Goal: Use online tool/utility: Utilize a website feature to perform a specific function

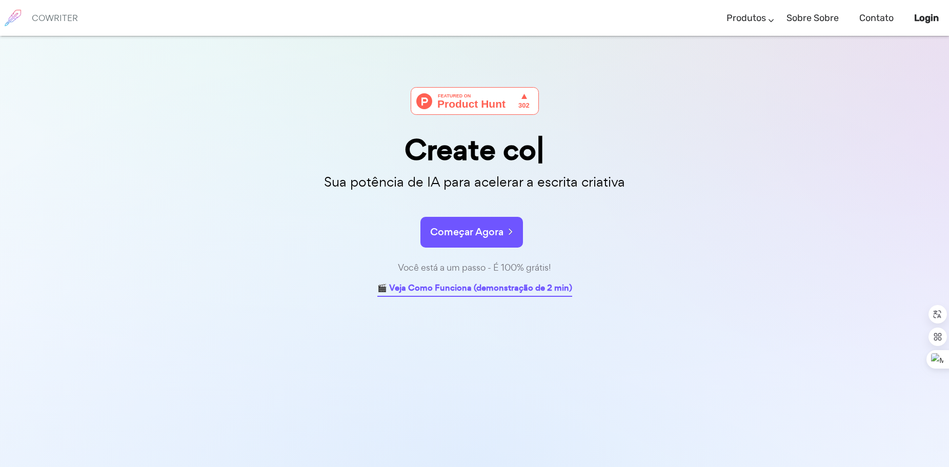
click at [522, 291] on link "🎬 Veja Como Funciona (demonstração de 2 min)" at bounding box center [474, 289] width 195 height 16
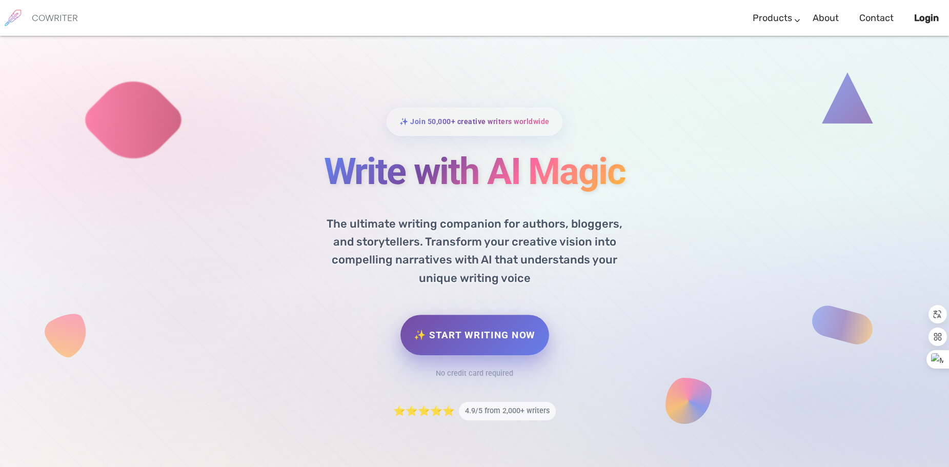
click at [524, 335] on link "✨ Start Writing Now" at bounding box center [474, 335] width 148 height 41
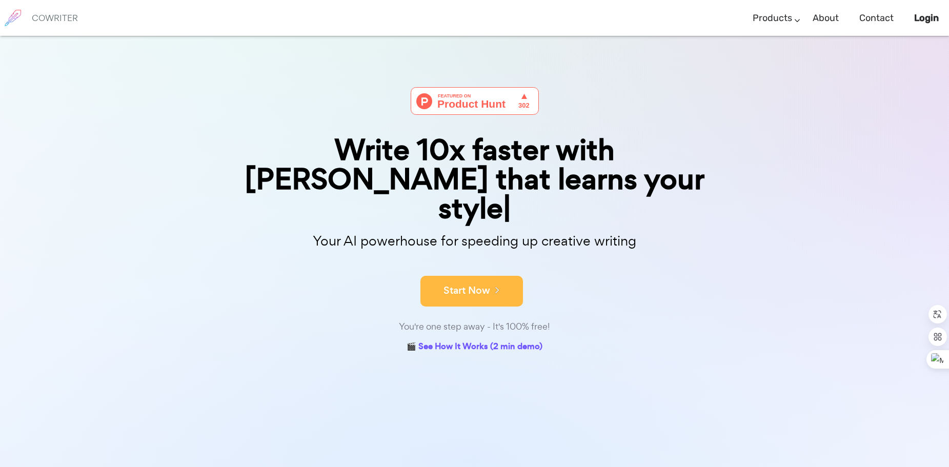
click at [496, 284] on icon at bounding box center [494, 289] width 9 height 11
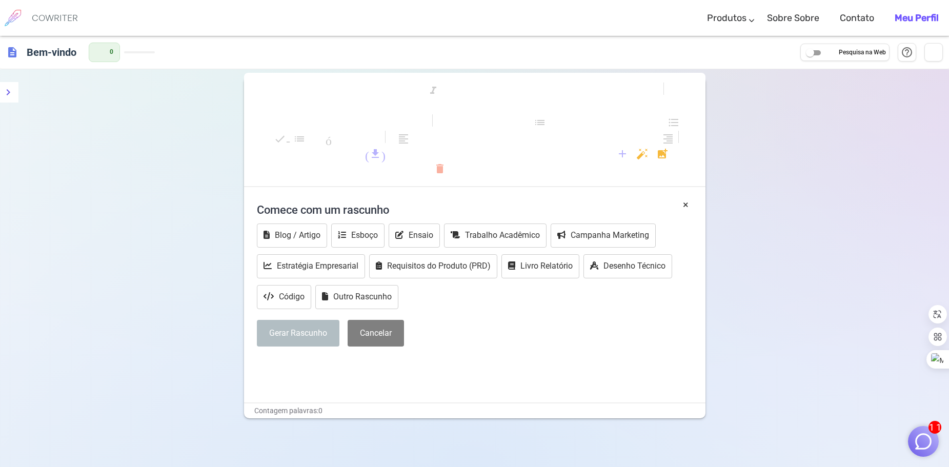
click at [786, 185] on div "format_ bold format_italic format_ sublinhado olhares_um olhares_dois olhares_3…" at bounding box center [474, 302] width 949 height 467
click at [355, 236] on button "Esboço" at bounding box center [357, 236] width 53 height 24
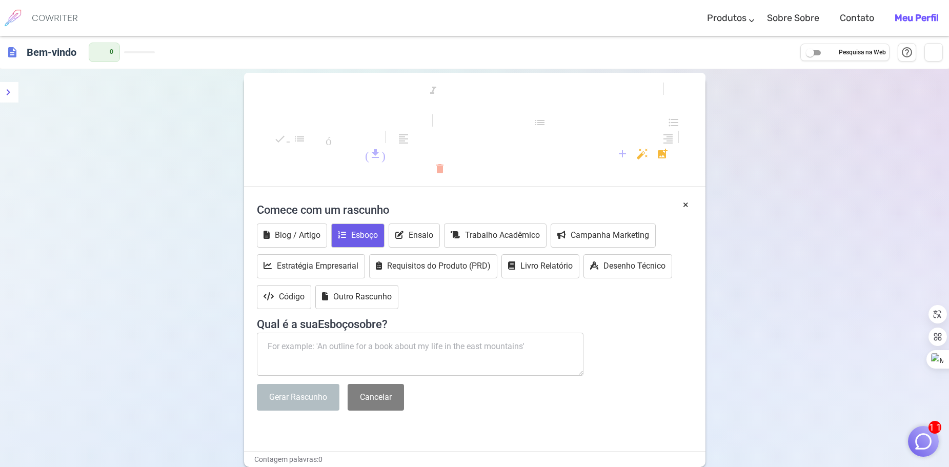
click at [377, 347] on textarea at bounding box center [420, 354] width 327 height 43
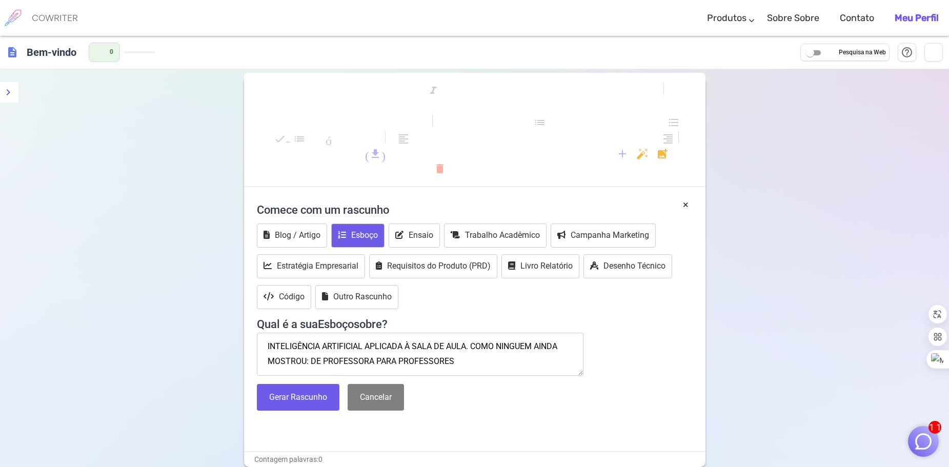
scroll to position [6, 0]
type textarea "INTELIGÊNCIA ARTIFICIAL APLICADA À SALA DE AULA. COMO NINGUEM AINDA MOSTROU: DE…"
click at [293, 400] on button "Gerar Rascunho" at bounding box center [298, 397] width 83 height 27
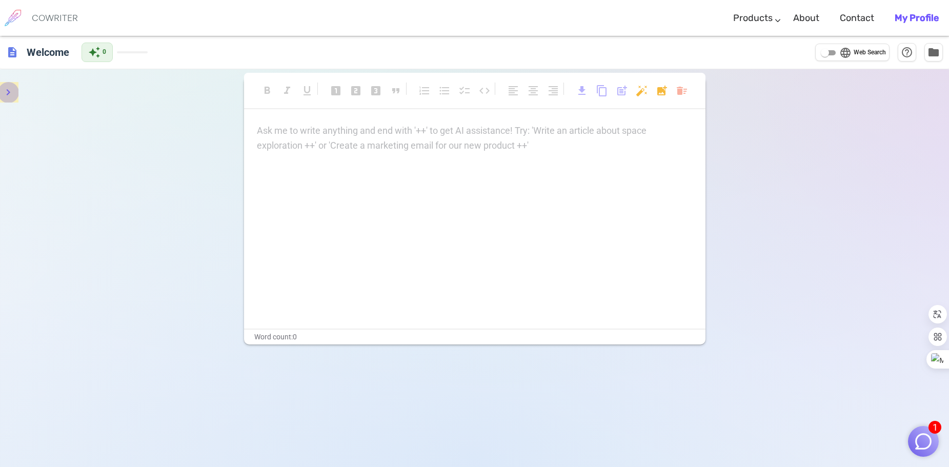
click at [8, 92] on icon "menu" at bounding box center [8, 92] width 12 height 12
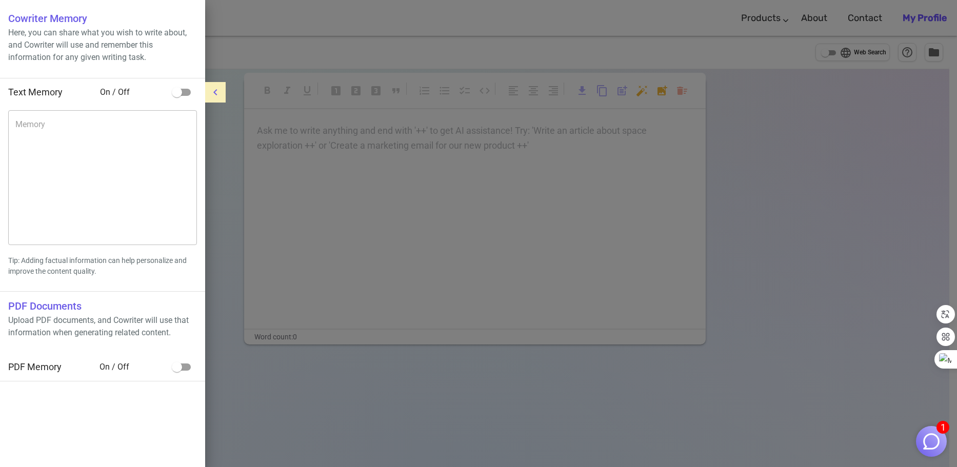
click at [475, 160] on div at bounding box center [478, 233] width 957 height 467
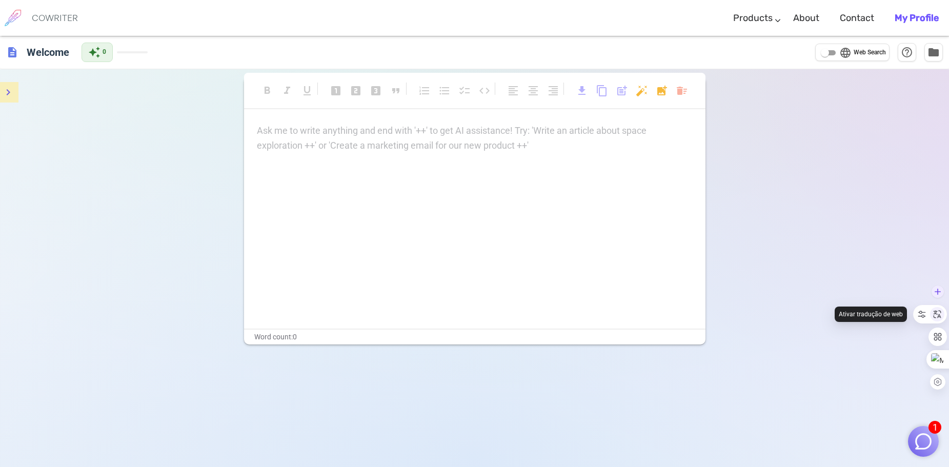
click at [938, 314] on icon at bounding box center [938, 315] width 8 height 8
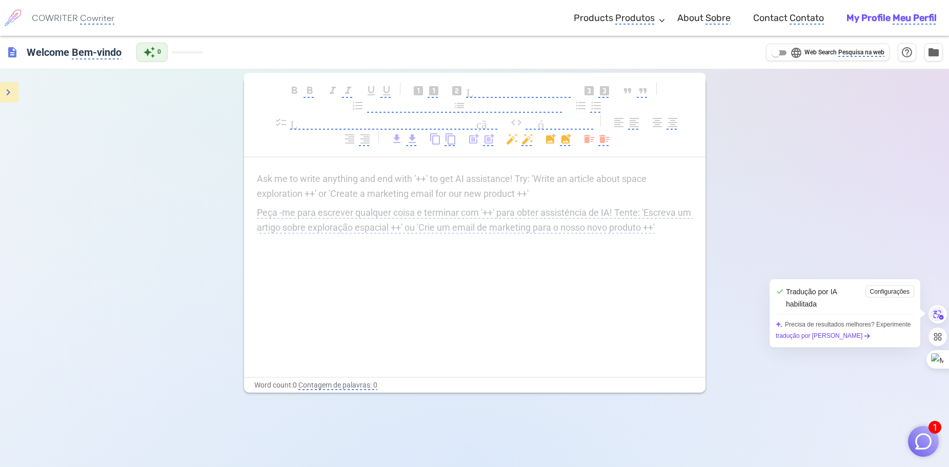
click at [490, 247] on div "Ask me to write anything and end with '++' to get AI assistance! Try: 'Write an…" at bounding box center [474, 274] width 461 height 205
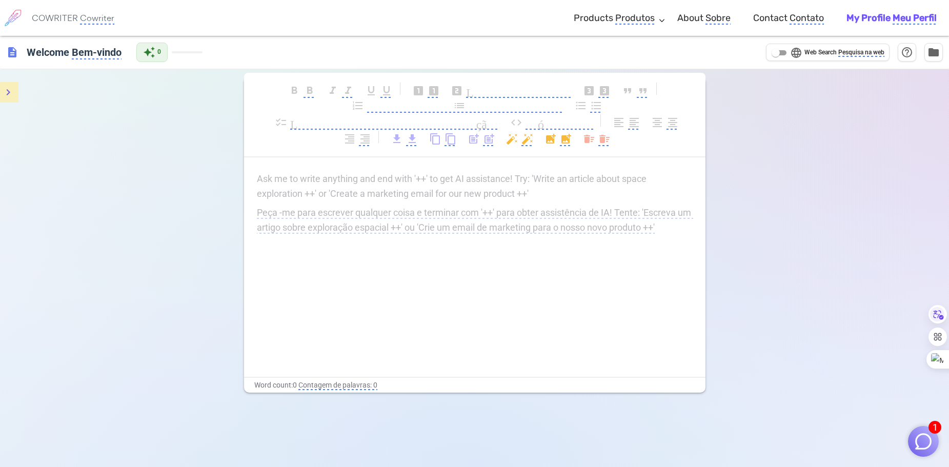
click at [328, 229] on div "Ask me to write anything and end with '++' to get AI assistance! Try: 'Write an…" at bounding box center [475, 205] width 436 height 67
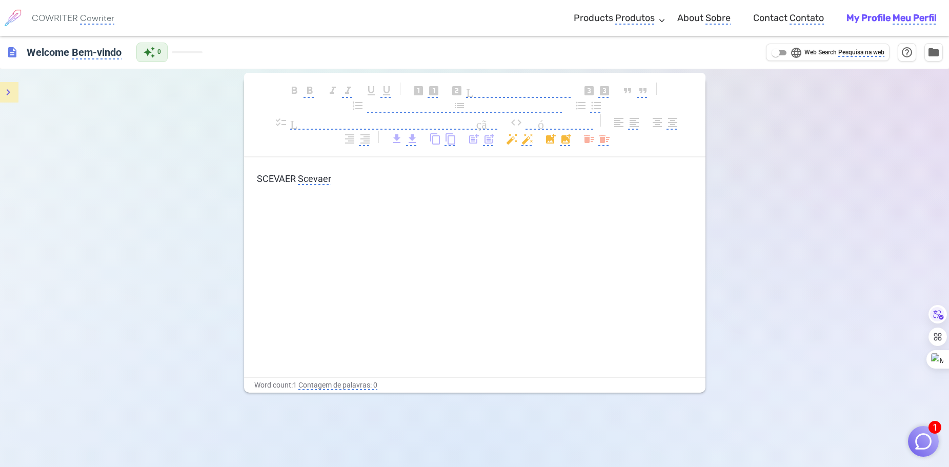
click at [341, 174] on p "SCEVAER Scevaer" at bounding box center [475, 179] width 436 height 15
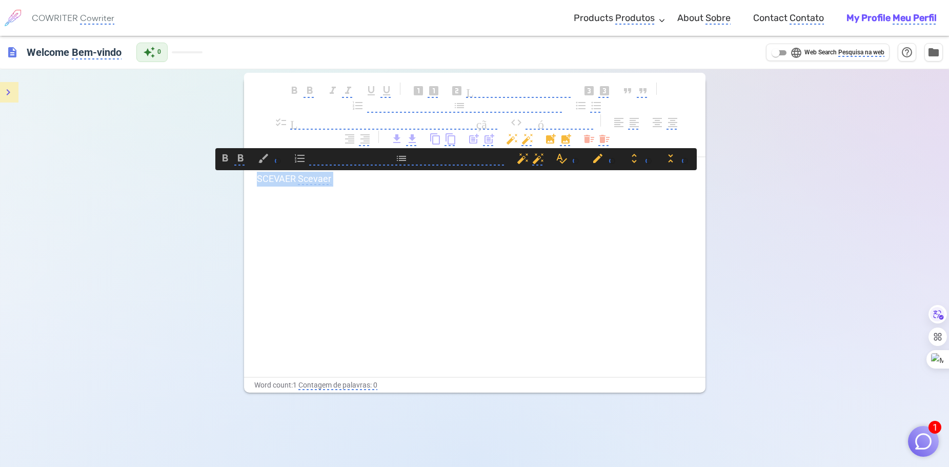
drag, startPoint x: 341, startPoint y: 179, endPoint x: 239, endPoint y: 186, distance: 102.2
click at [239, 186] on div "format_bold format_bold format_italic format_italic format_underlined format_un…" at bounding box center [474, 302] width 949 height 467
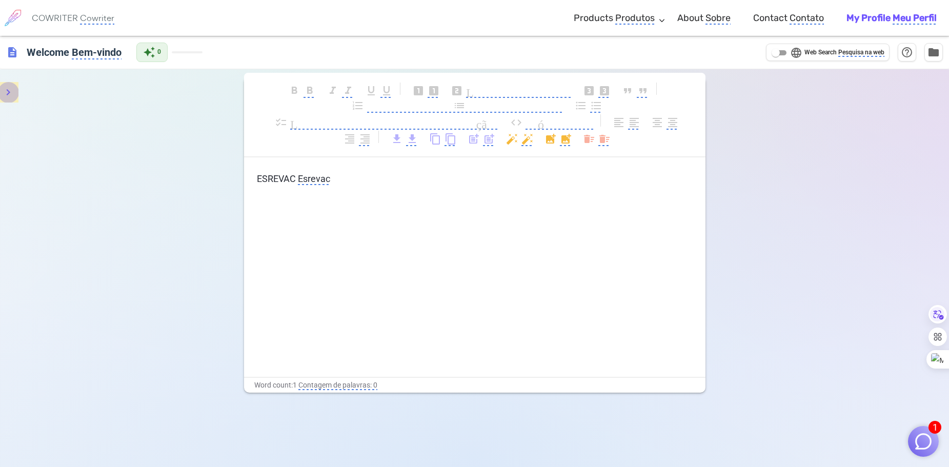
click at [14, 93] on icon "menu" at bounding box center [8, 92] width 12 height 12
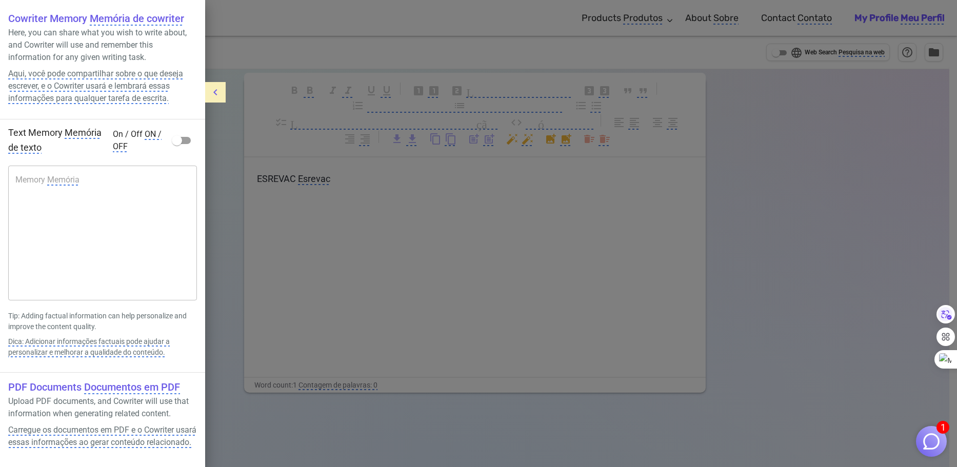
click at [648, 205] on div at bounding box center [478, 233] width 957 height 467
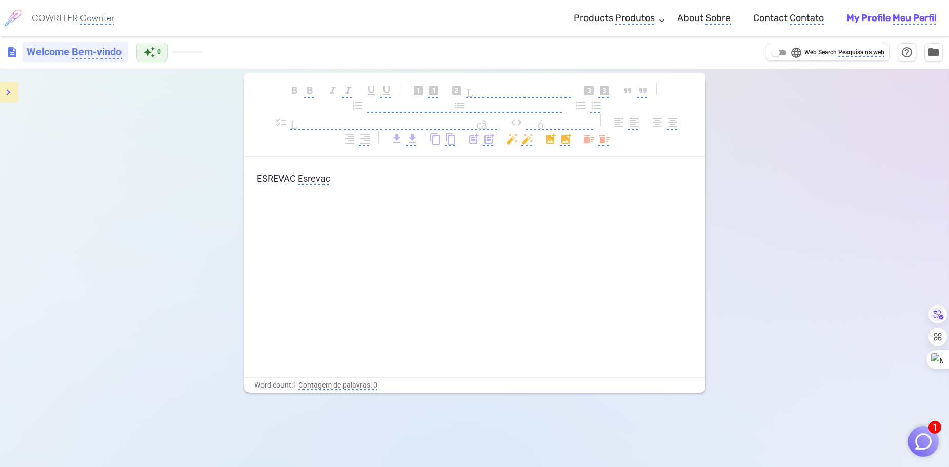
click at [58, 52] on monica-translate-origin-text "Welcome" at bounding box center [48, 52] width 43 height 12
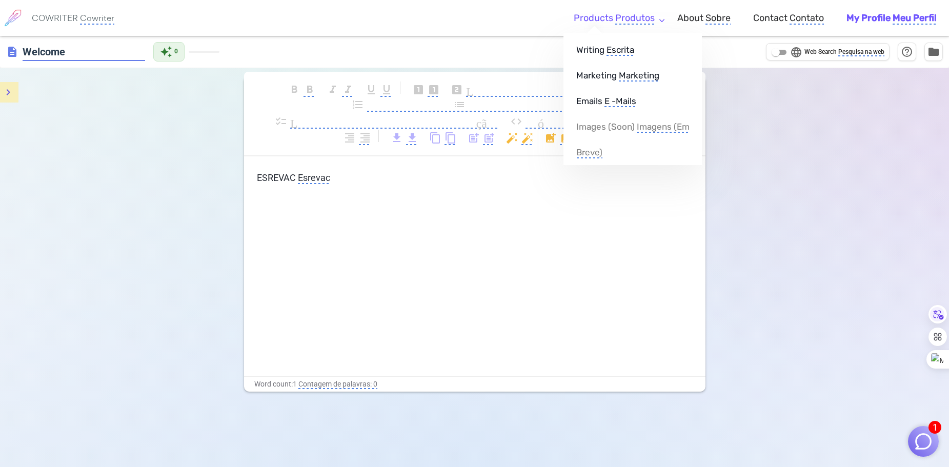
click at [634, 15] on monica-translate-translate "Produtos" at bounding box center [634, 18] width 39 height 12
click at [610, 51] on monica-translate-translate "Escrita" at bounding box center [623, 50] width 28 height 11
click at [632, 48] on monica-translate-translate "Escrita" at bounding box center [623, 50] width 28 height 11
click at [621, 15] on monica-translate-translate "Produtos" at bounding box center [634, 18] width 39 height 12
click at [606, 53] on monica-translate-origin-text "Writing" at bounding box center [593, 50] width 28 height 10
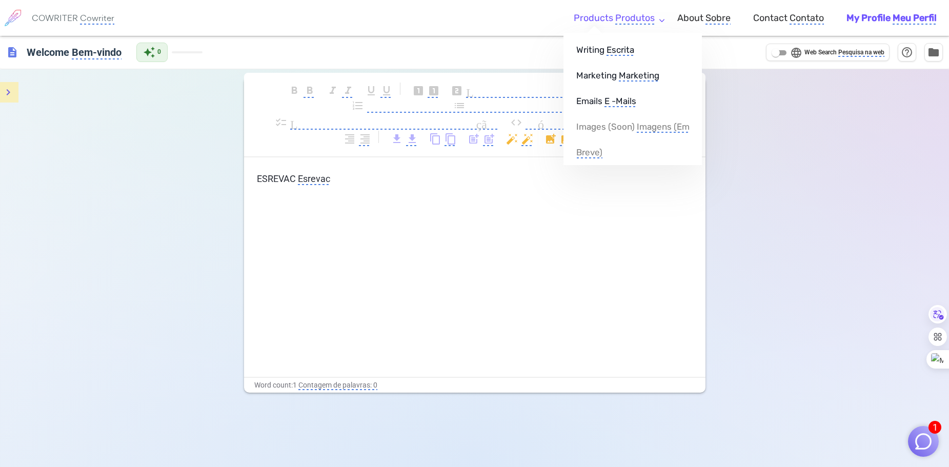
click at [645, 19] on monica-translate-translate "Produtos" at bounding box center [634, 18] width 39 height 12
click at [641, 76] on monica-translate-translate "Marketing" at bounding box center [641, 75] width 41 height 11
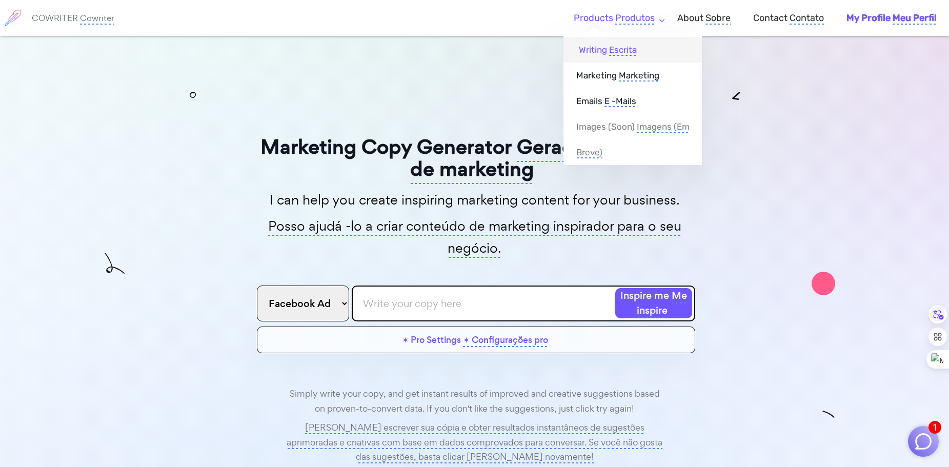
click at [616, 50] on monica-translate-translate "Escrita" at bounding box center [623, 50] width 28 height 11
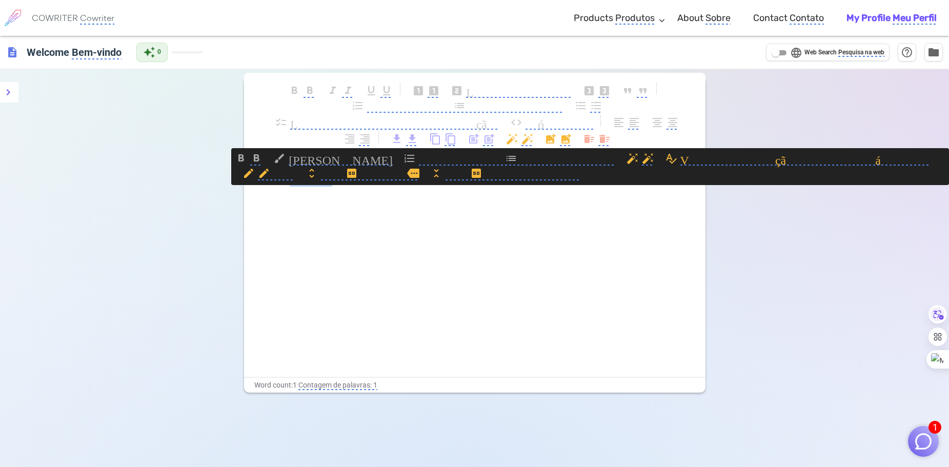
drag, startPoint x: 292, startPoint y: 179, endPoint x: 381, endPoint y: 178, distance: 89.2
click at [380, 179] on body "1 COWRITER Cowriter Products Produtos Writing Escrita Marketing Marketing Email…" at bounding box center [474, 268] width 949 height 536
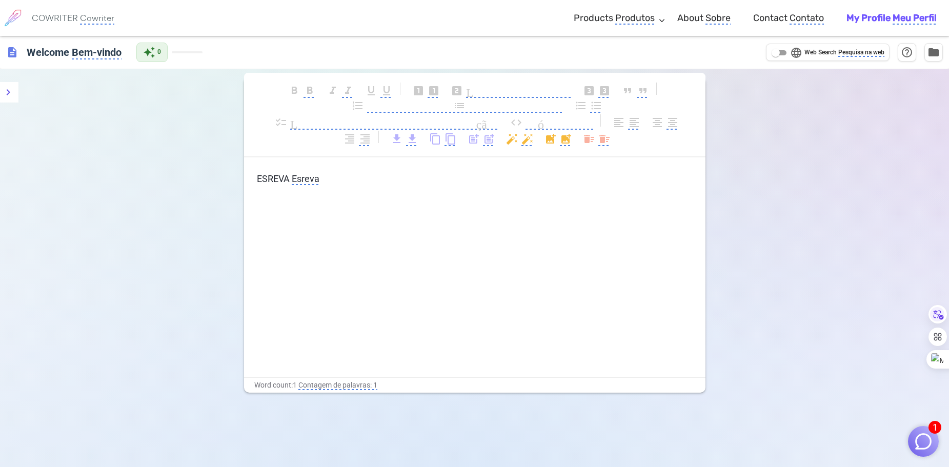
click at [269, 179] on monica-translate-origin-text "ESREVA" at bounding box center [273, 178] width 33 height 11
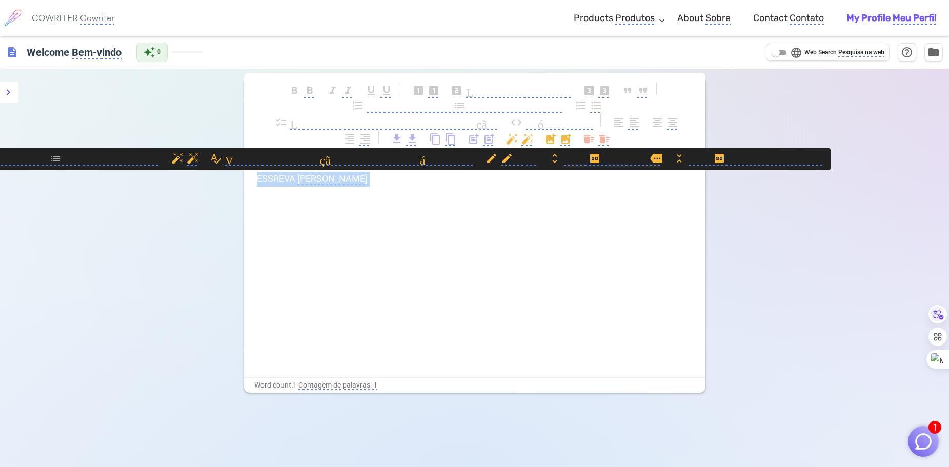
drag, startPoint x: 258, startPoint y: 176, endPoint x: 385, endPoint y: 174, distance: 126.7
click at [385, 174] on p "ESSREVA Essreva" at bounding box center [475, 179] width 436 height 15
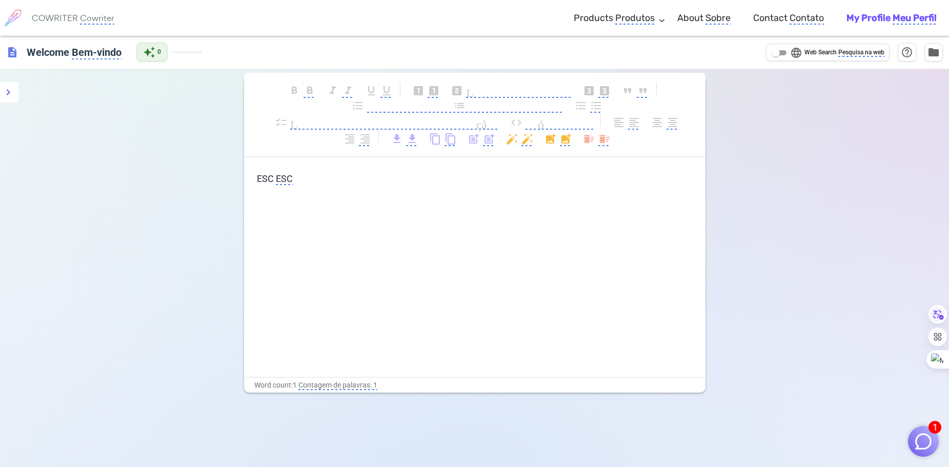
click at [880, 20] on monica-translate-origin-text "My Profile" at bounding box center [869, 17] width 44 height 11
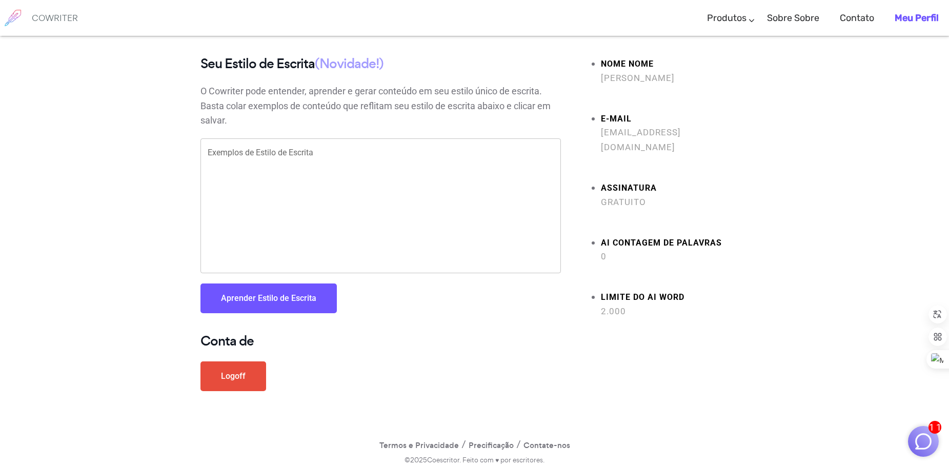
click at [856, 225] on div "Seu Estilo de Escrita (Novidade!) O Cowriter pode entender, aprender e gerar co…" at bounding box center [474, 232] width 949 height 353
click at [908, 20] on b "Meu Perfil" at bounding box center [917, 17] width 44 height 11
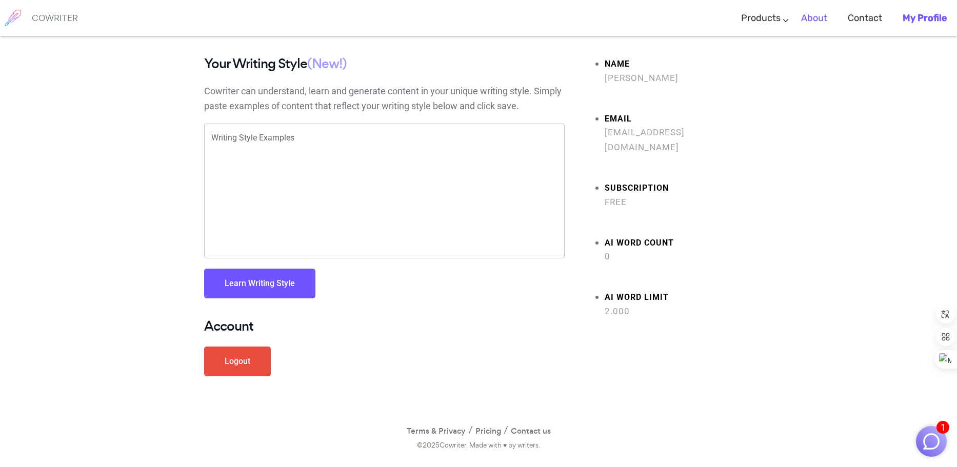
click at [819, 14] on link "About" at bounding box center [814, 18] width 26 height 30
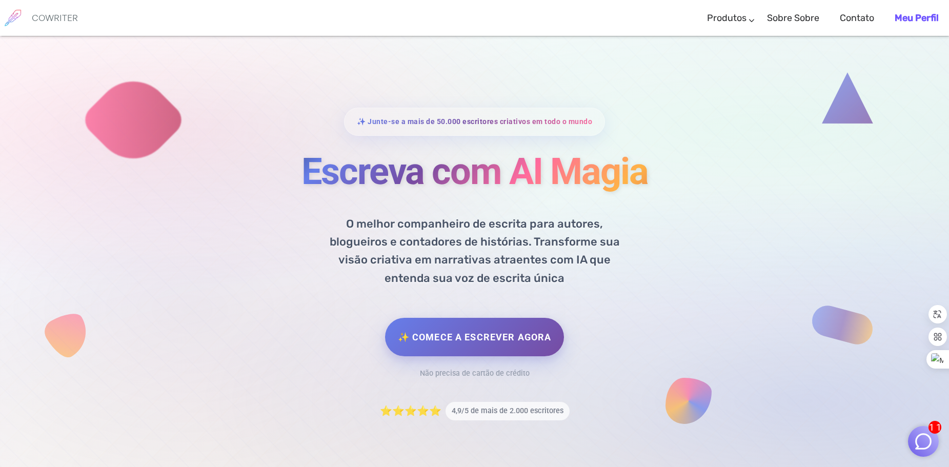
click at [768, 215] on div "✨ Junte-se a mais de 50.000 escritores criativos em todo o mundo Escreva com AI…" at bounding box center [474, 264] width 615 height 313
click at [47, 15] on h6 "COWRITER" at bounding box center [55, 17] width 46 height 9
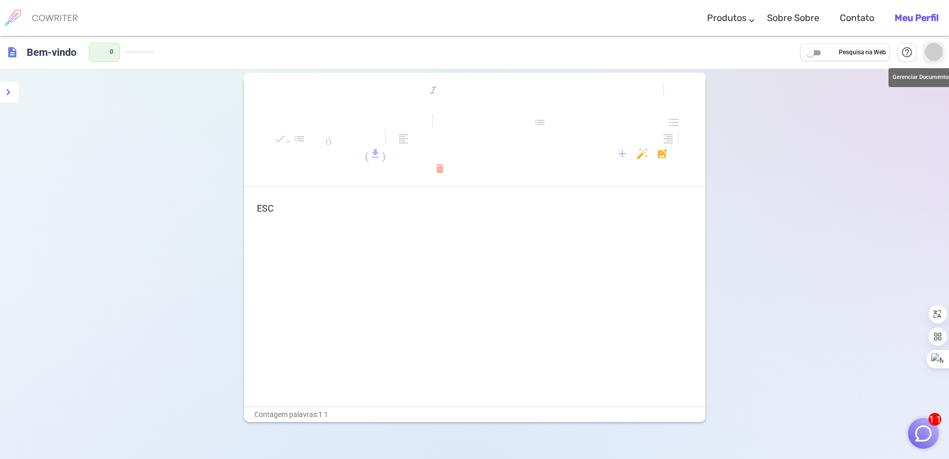
click at [933, 53] on span "pastinha" at bounding box center [934, 52] width 12 height 12
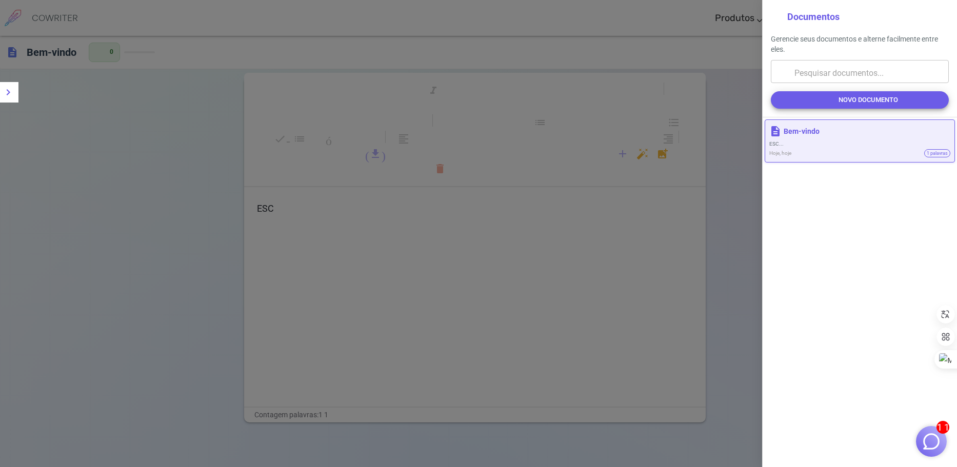
click at [709, 140] on div at bounding box center [478, 233] width 957 height 467
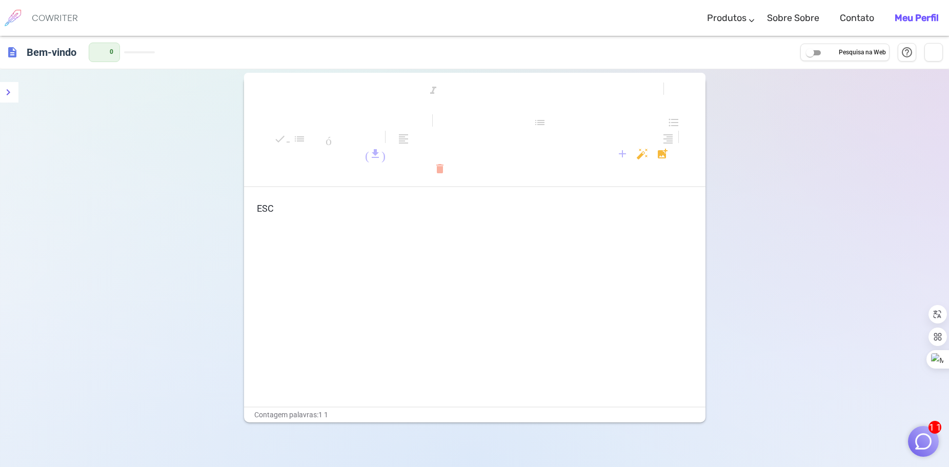
click at [928, 13] on b "Meu Perfil" at bounding box center [917, 17] width 44 height 11
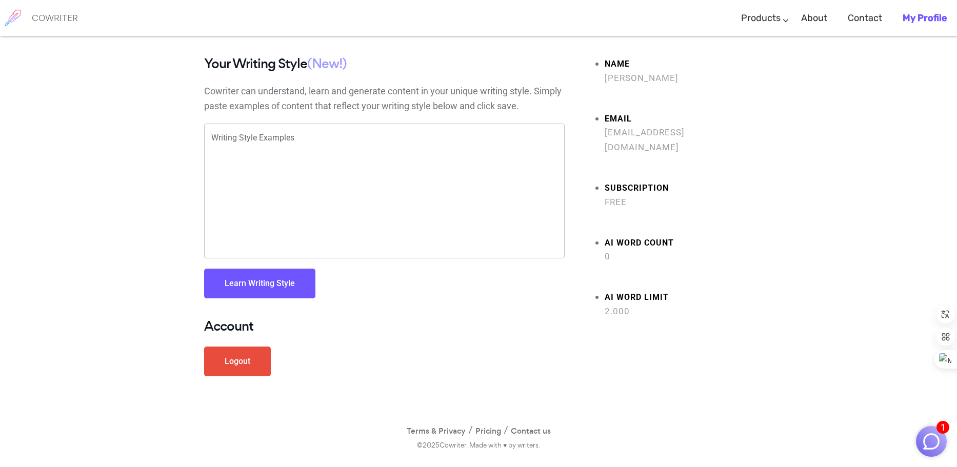
click at [255, 361] on link "Logout" at bounding box center [237, 362] width 67 height 30
